Goal: Task Accomplishment & Management: Manage account settings

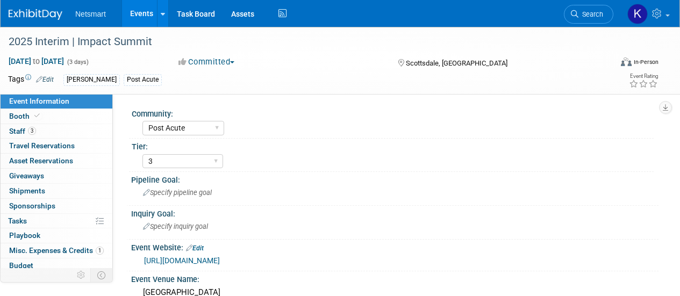
select select "Post Acute"
select select "3"
select select "No"
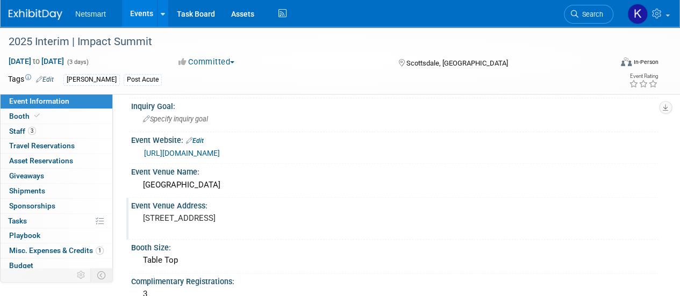
click at [183, 220] on pre "[STREET_ADDRESS]" at bounding box center [241, 218] width 196 height 10
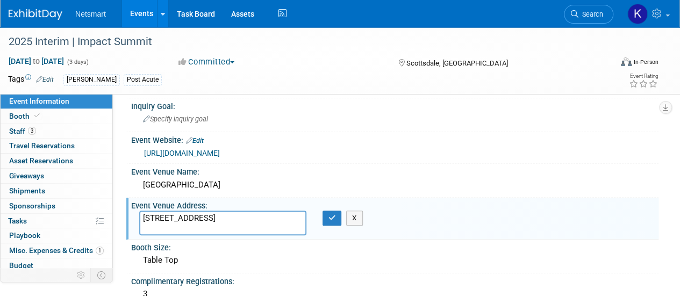
click at [183, 220] on textarea "[STREET_ADDRESS]" at bounding box center [222, 223] width 167 height 25
click at [55, 246] on span "Misc. Expenses & Credits 1" at bounding box center [56, 250] width 95 height 9
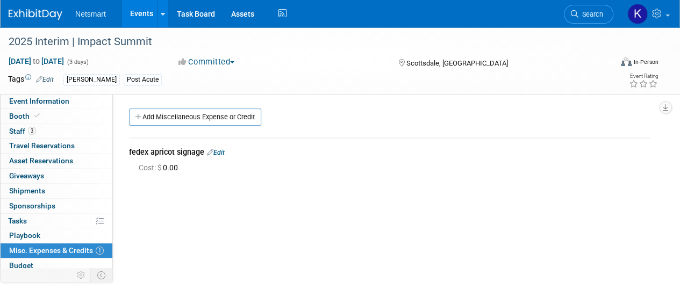
click at [221, 149] on link "Edit" at bounding box center [216, 153] width 18 height 8
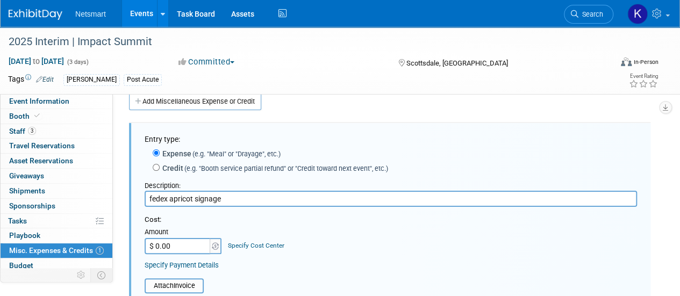
click at [182, 249] on input "$ 0.00" at bounding box center [178, 246] width 67 height 16
click at [187, 248] on input "$ 140.00" at bounding box center [178, 246] width 67 height 16
type input "$ 140.89"
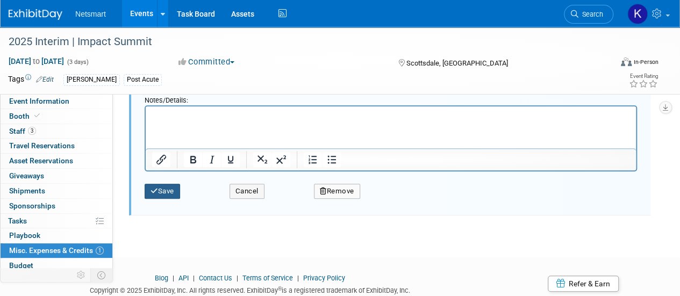
click at [164, 186] on button "Save" at bounding box center [162, 191] width 35 height 15
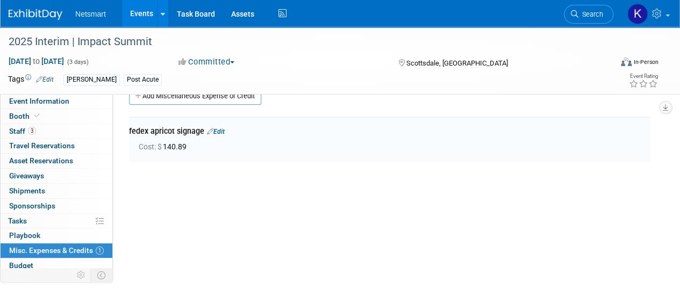
scroll to position [16, 0]
